Goal: Navigation & Orientation: Find specific page/section

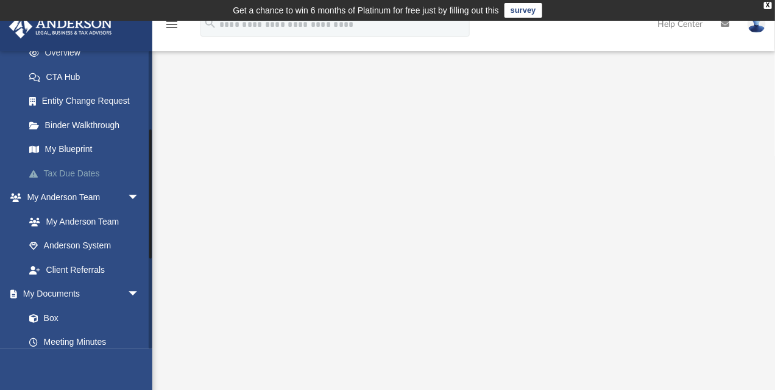
scroll to position [183, 0]
click at [53, 301] on link "Box" at bounding box center [87, 317] width 141 height 24
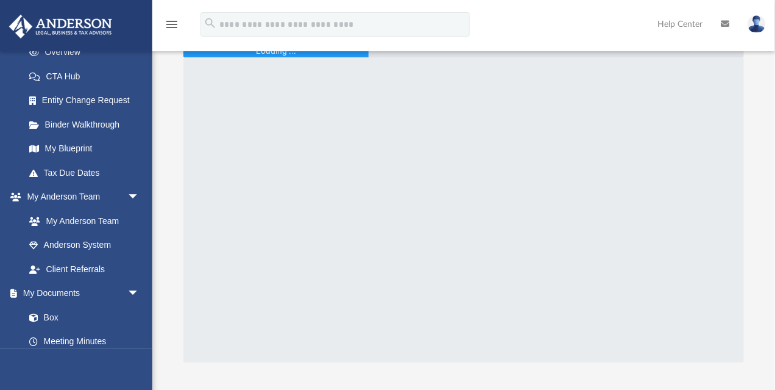
scroll to position [30, 0]
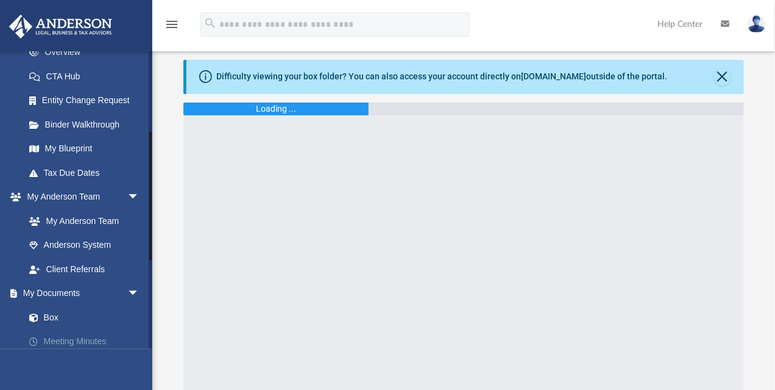
click at [72, 301] on link "Meeting Minutes" at bounding box center [87, 341] width 141 height 24
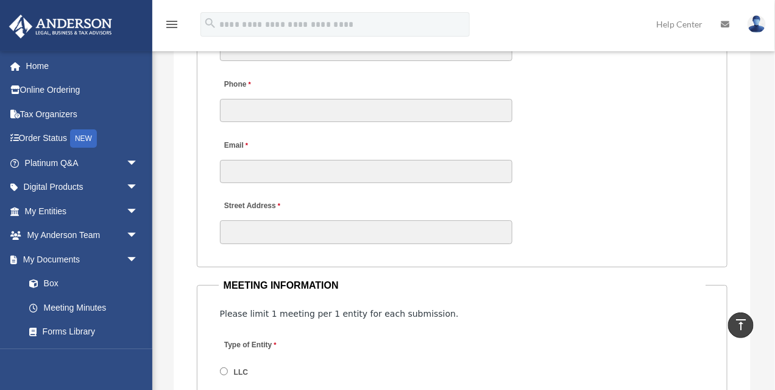
scroll to position [1524, 0]
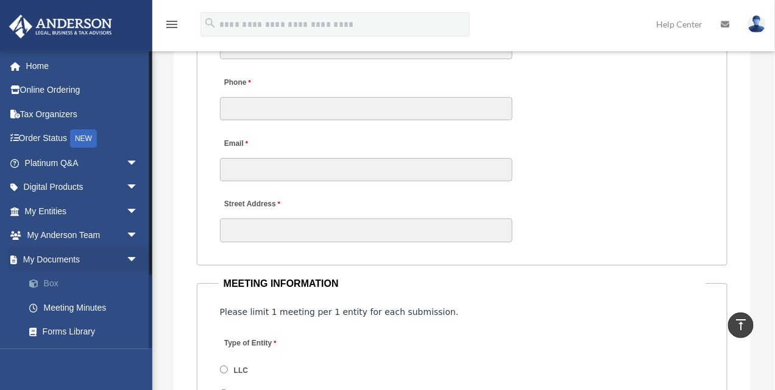
click at [52, 281] on link "Box" at bounding box center [87, 283] width 140 height 24
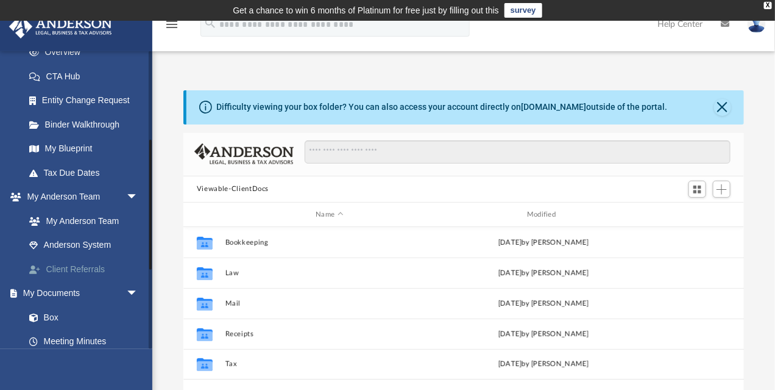
scroll to position [274, 0]
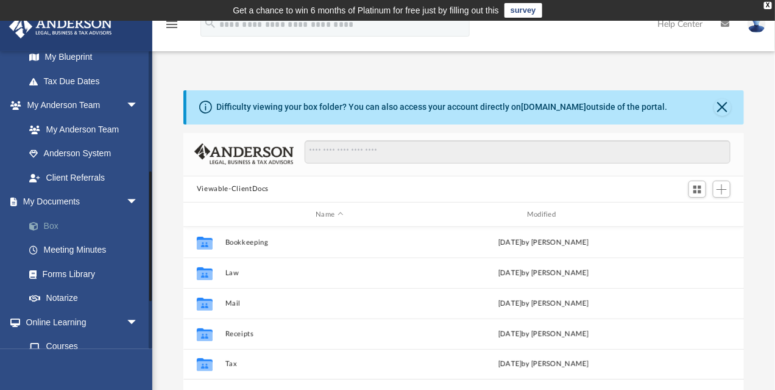
click at [49, 222] on link "Box" at bounding box center [87, 225] width 140 height 24
click at [49, 226] on link "Box" at bounding box center [87, 225] width 140 height 24
